Goal: Obtain resource: Download file/media

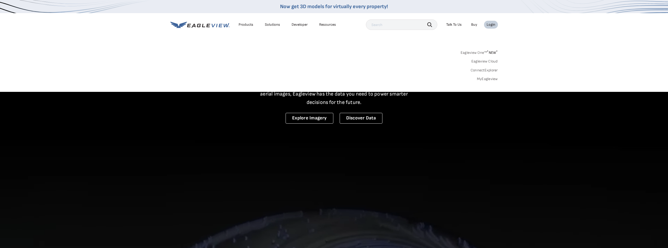
click at [484, 78] on link "MyEagleview" at bounding box center [487, 79] width 21 height 5
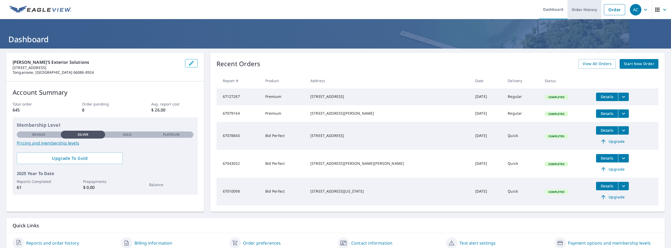
click at [579, 9] on link "Order History" at bounding box center [585, 9] width 34 height 19
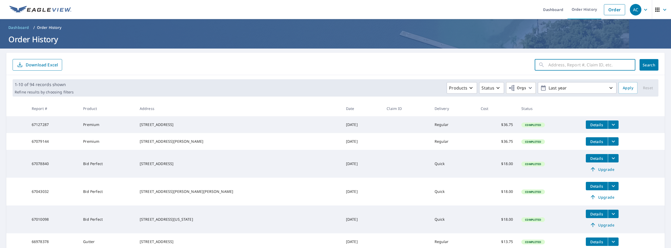
click at [558, 66] on input "text" at bounding box center [592, 64] width 87 height 15
type input "[STREET_ADDRESS][PERSON_NAME]"
click at [647, 65] on span "Search" at bounding box center [649, 64] width 10 height 5
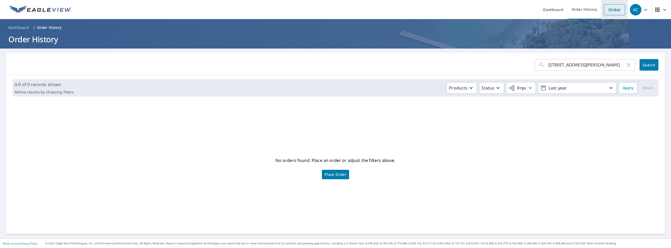
click at [613, 10] on link "Order" at bounding box center [614, 9] width 21 height 11
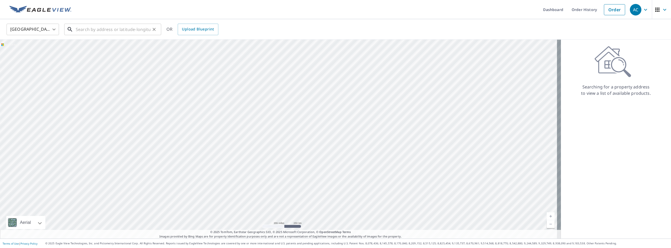
click at [109, 34] on input "text" at bounding box center [113, 29] width 75 height 15
click at [96, 29] on input "2209 rivar lawrence ks" at bounding box center [113, 29] width 75 height 15
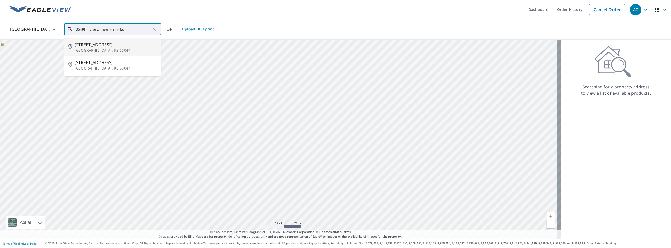
click at [98, 44] on span "[STREET_ADDRESS]" at bounding box center [116, 44] width 82 height 6
type input "[STREET_ADDRESS][PERSON_NAME]"
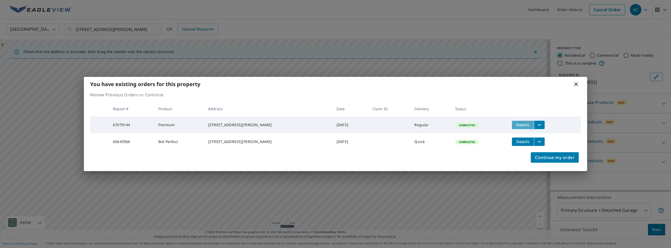
click at [518, 122] on span "Details" at bounding box center [523, 124] width 16 height 5
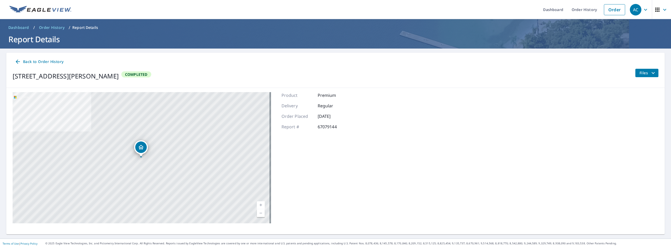
click at [640, 75] on span "Files" at bounding box center [648, 73] width 17 height 6
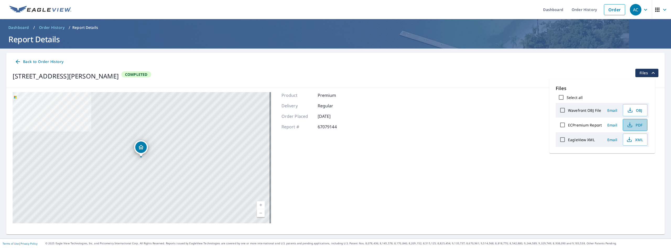
click at [641, 125] on span "PDF" at bounding box center [635, 125] width 17 height 6
